Goal: Navigation & Orientation: Understand site structure

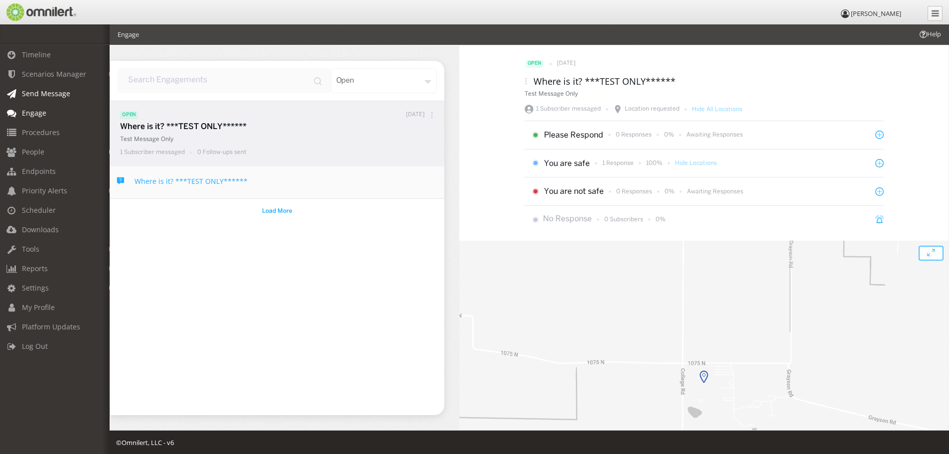
click at [36, 100] on link "Send Message" at bounding box center [59, 93] width 119 height 19
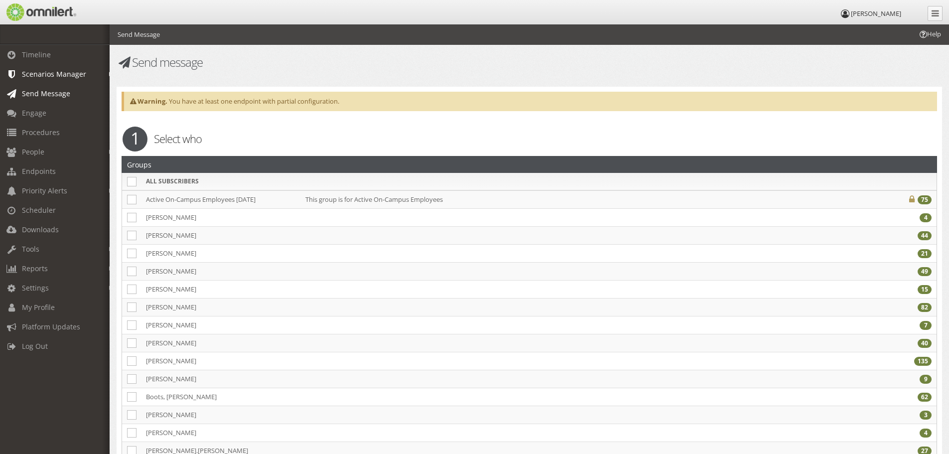
click at [40, 78] on span "Scenarios Manager" at bounding box center [54, 73] width 64 height 9
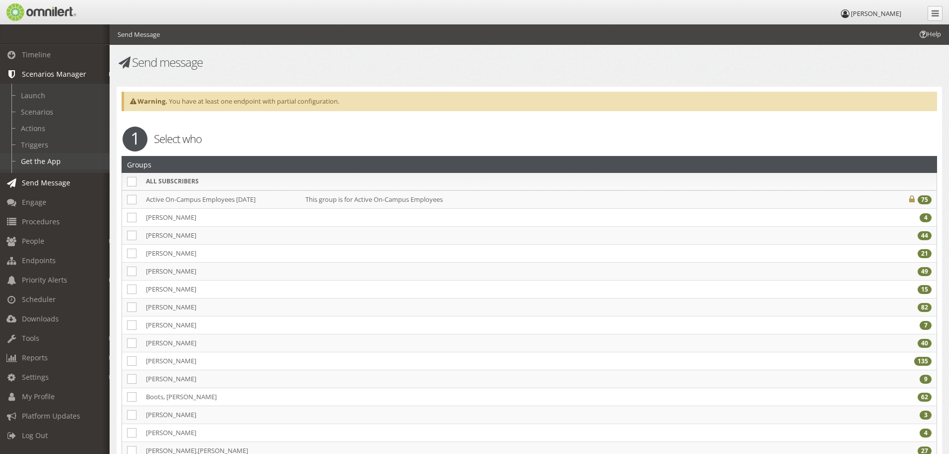
click at [45, 157] on link "Get the App" at bounding box center [59, 161] width 119 height 16
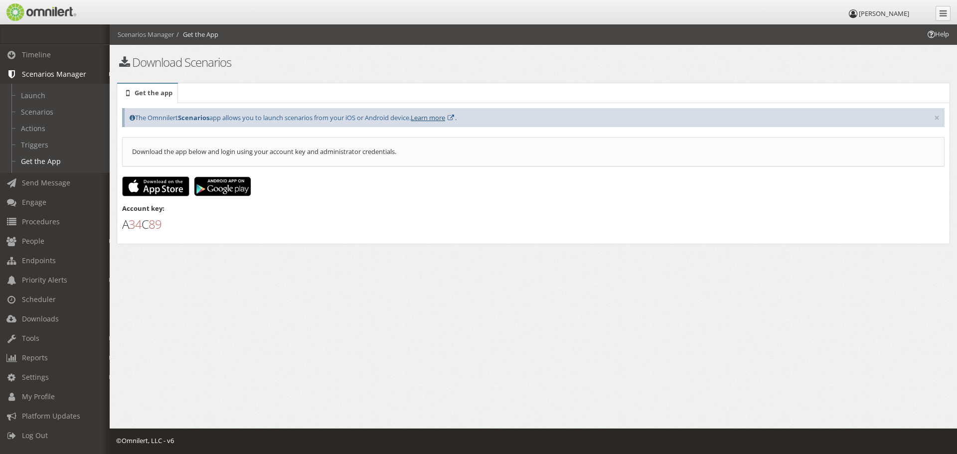
click at [441, 114] on link "Learn more" at bounding box center [428, 117] width 34 height 9
click at [143, 231] on h1 "A 3 4 C 8 9" at bounding box center [533, 224] width 822 height 13
click at [438, 119] on link "Learn more" at bounding box center [428, 117] width 34 height 9
click at [152, 183] on img at bounding box center [155, 186] width 67 height 20
click at [873, 11] on span "[PERSON_NAME]" at bounding box center [884, 13] width 50 height 9
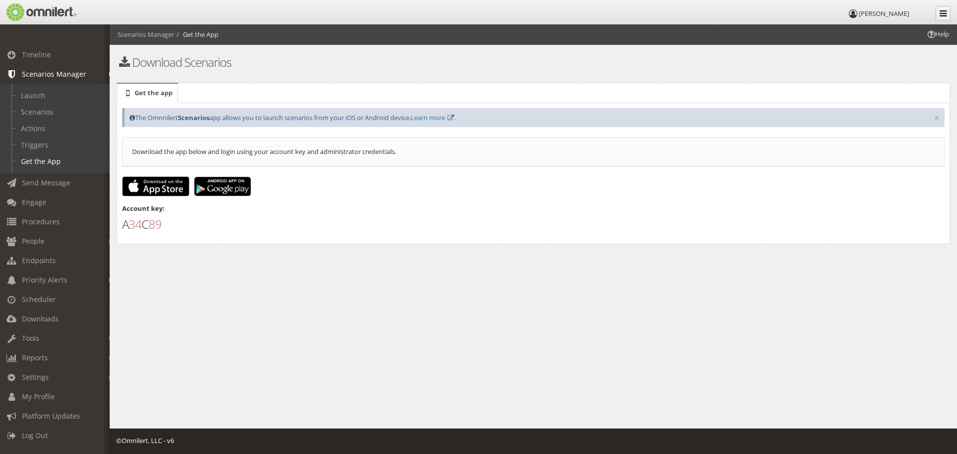
click at [935, 10] on link at bounding box center [942, 13] width 15 height 15
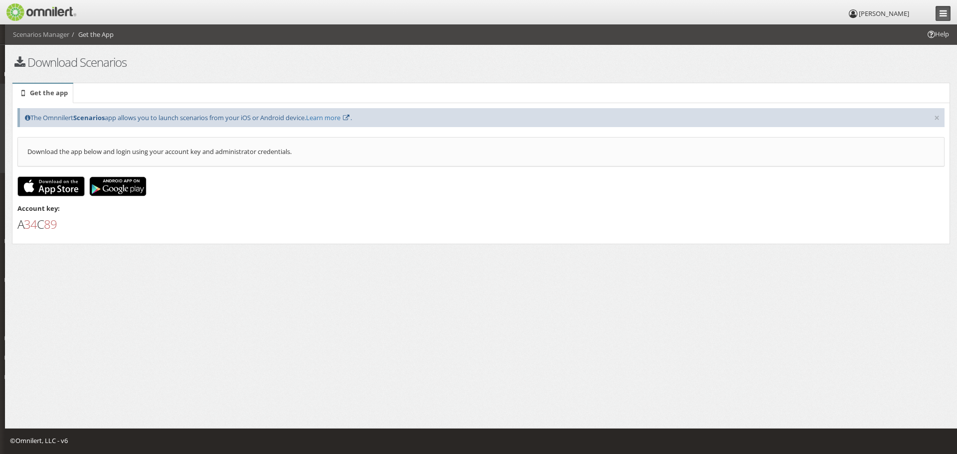
click at [939, 10] on icon at bounding box center [942, 13] width 7 height 8
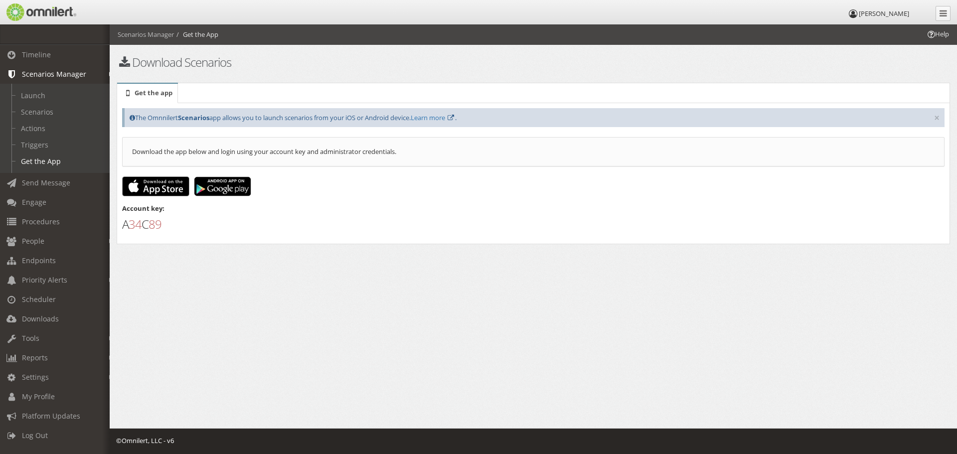
click at [880, 13] on span "[PERSON_NAME]" at bounding box center [884, 13] width 50 height 9
click at [859, 14] on icon at bounding box center [853, 13] width 11 height 6
click at [858, 13] on icon at bounding box center [853, 13] width 11 height 6
click at [865, 13] on span "[PERSON_NAME]" at bounding box center [884, 13] width 50 height 9
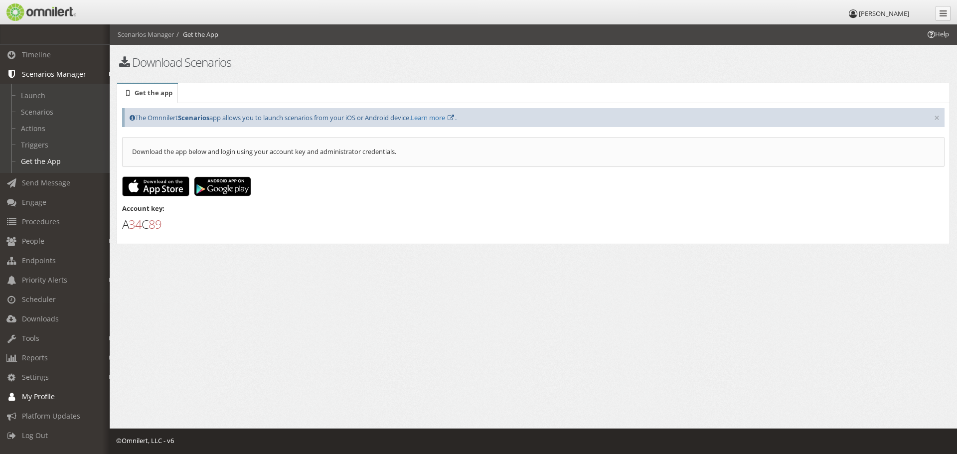
click at [55, 390] on link "My Profile" at bounding box center [59, 396] width 119 height 19
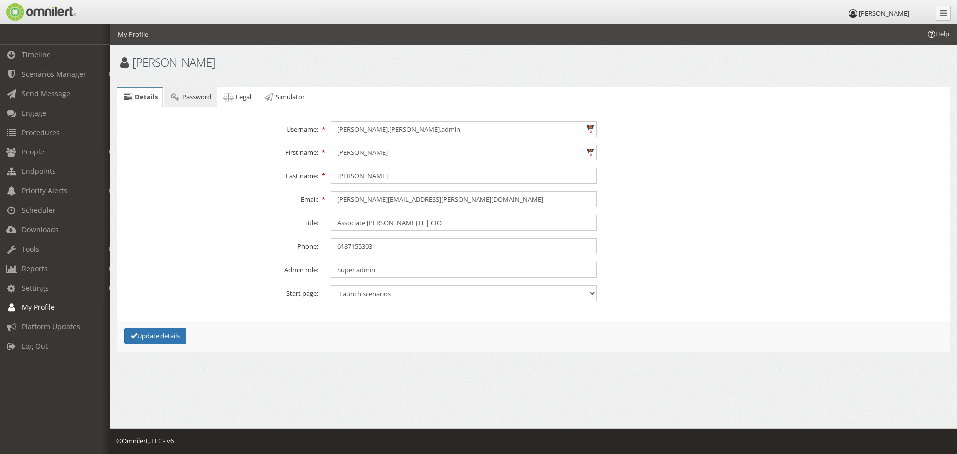
click at [202, 99] on span "Password" at bounding box center [196, 96] width 29 height 9
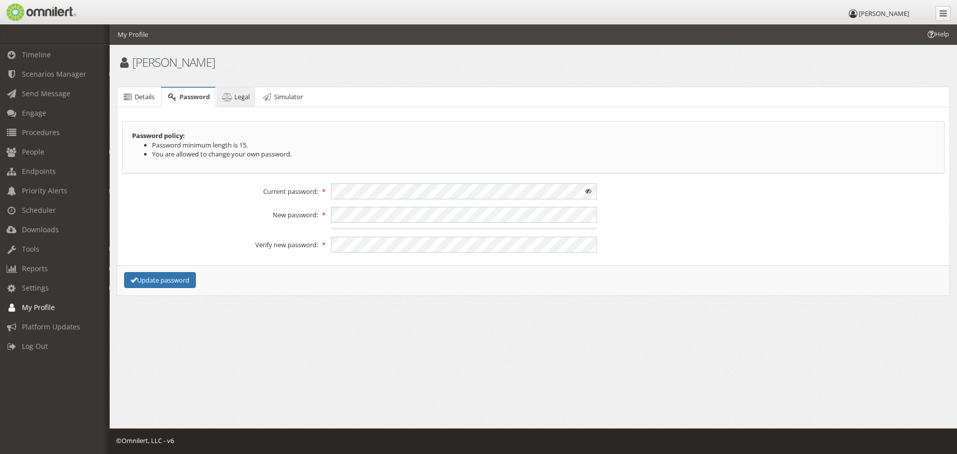
click at [231, 98] on icon at bounding box center [227, 97] width 11 height 6
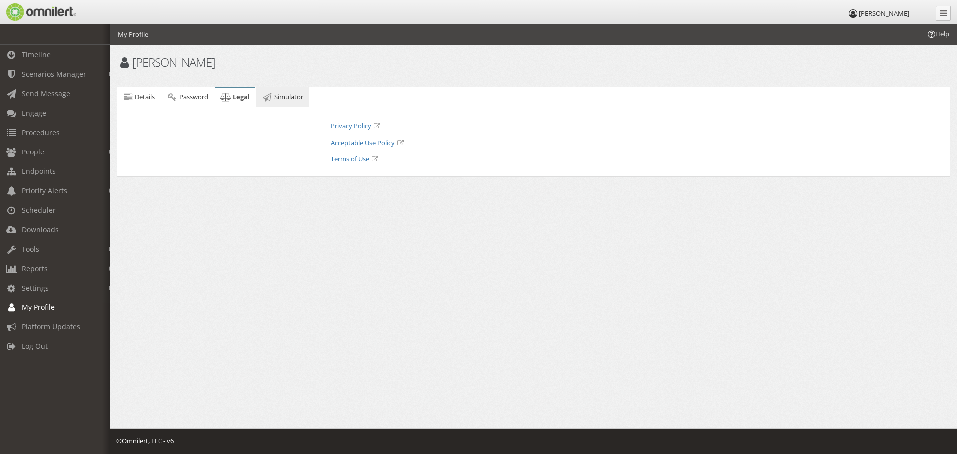
click at [273, 100] on icon at bounding box center [267, 97] width 11 height 6
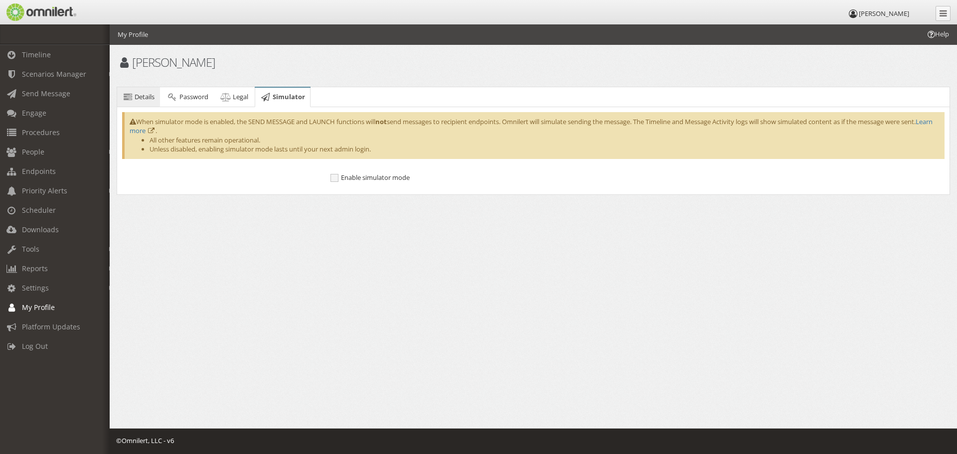
click at [126, 104] on link "Details" at bounding box center [138, 97] width 43 height 20
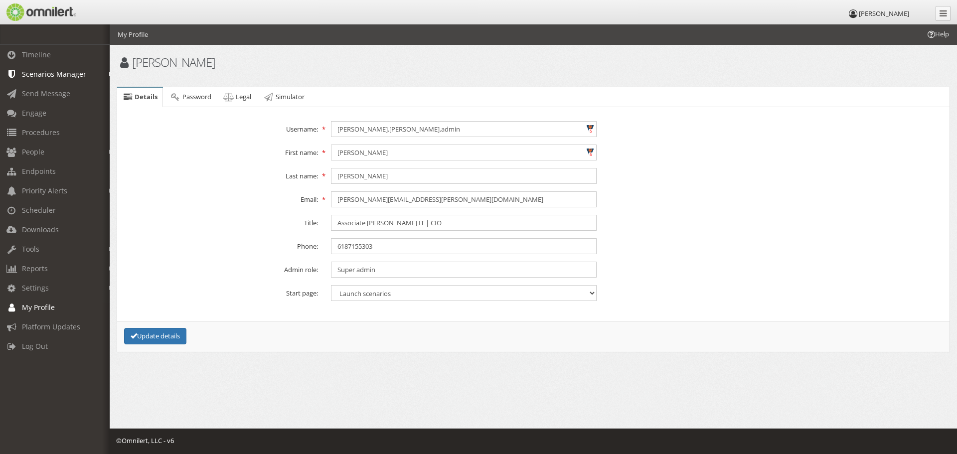
click at [65, 72] on span "Scenarios Manager" at bounding box center [54, 73] width 64 height 9
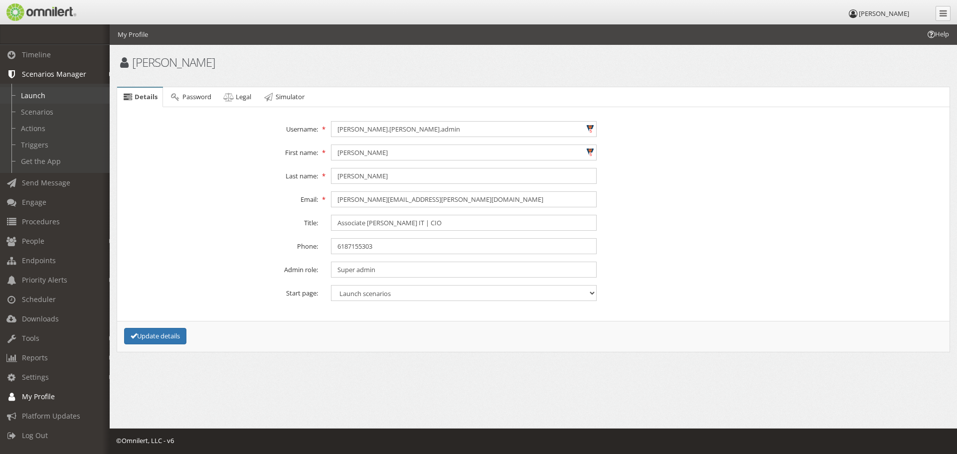
click at [26, 99] on link "Launch" at bounding box center [59, 95] width 119 height 16
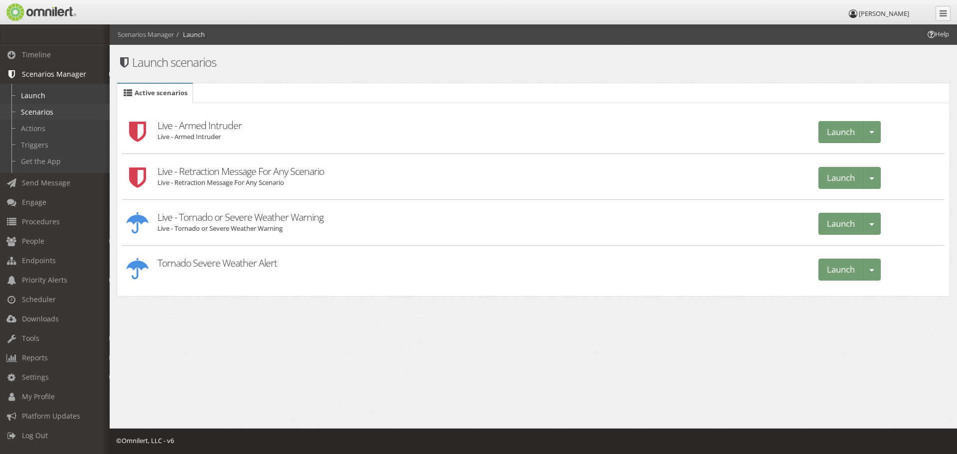
click at [28, 108] on link "Scenarios" at bounding box center [59, 112] width 119 height 16
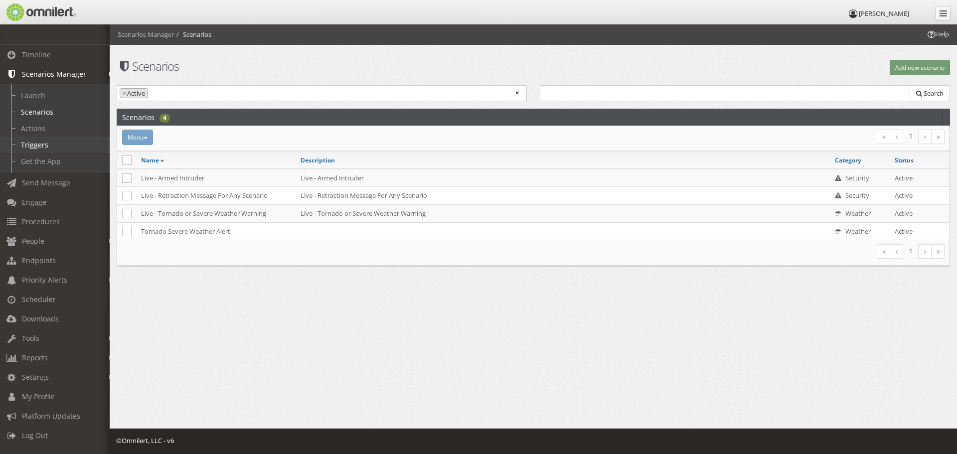
click at [29, 145] on link "Triggers" at bounding box center [59, 145] width 119 height 16
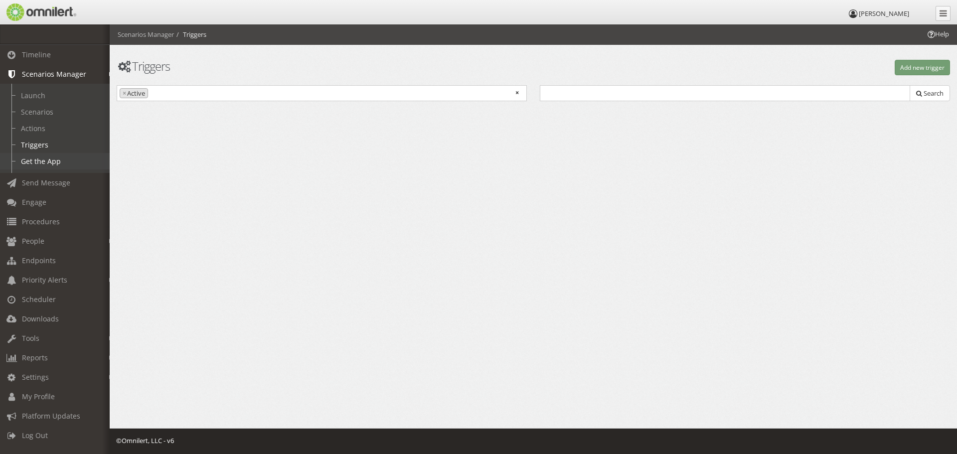
click at [28, 156] on link "Get the App" at bounding box center [59, 161] width 119 height 16
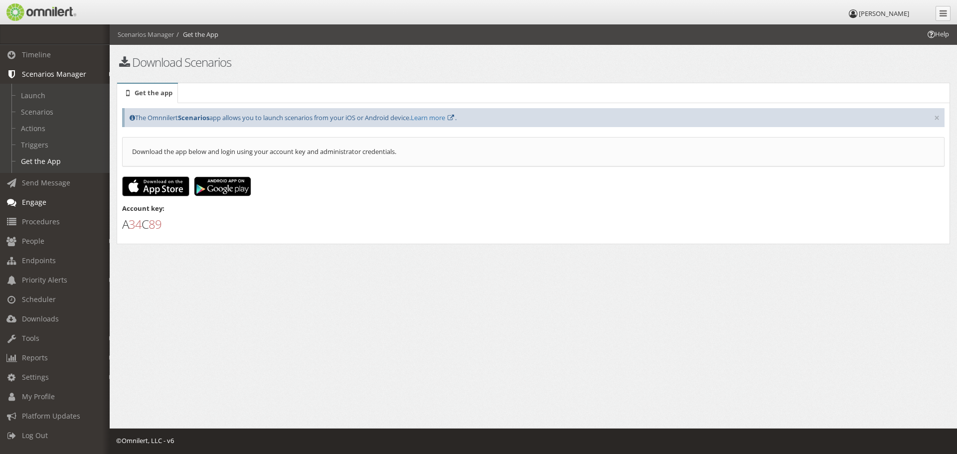
click at [42, 200] on span "Engage" at bounding box center [34, 201] width 24 height 9
